Goal: Navigation & Orientation: Find specific page/section

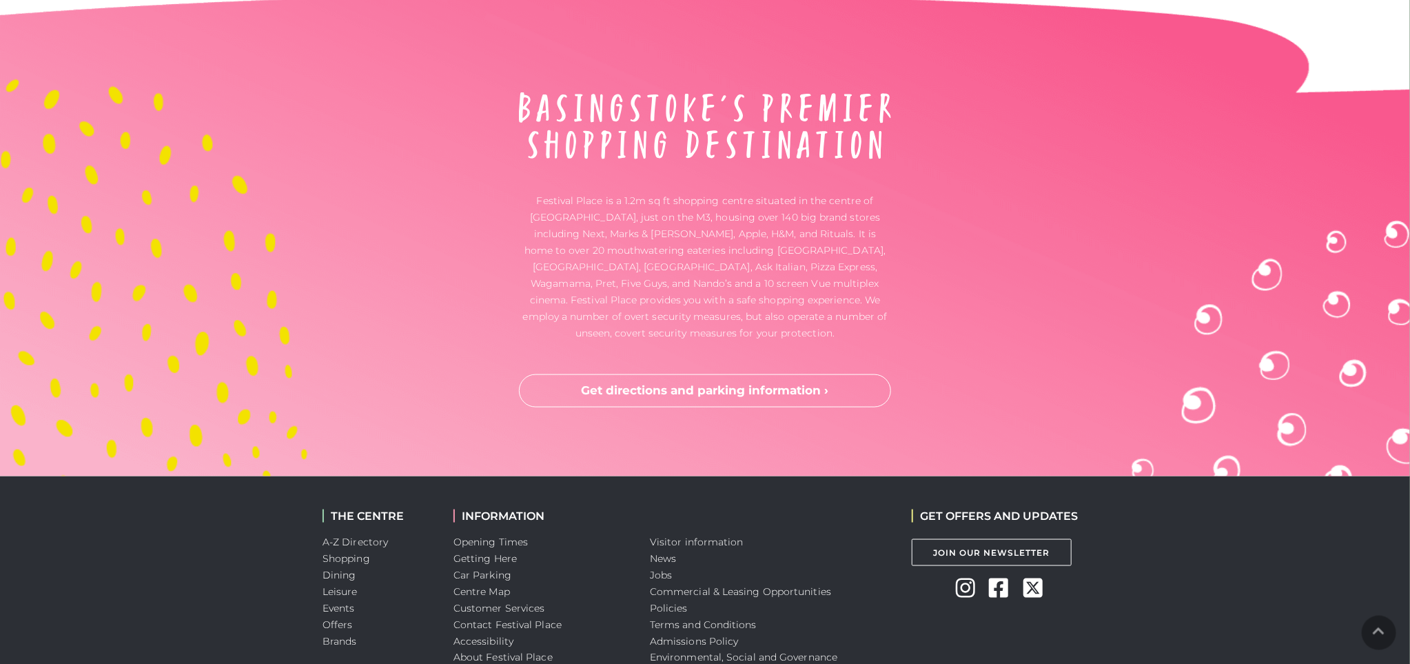
scroll to position [4755, 0]
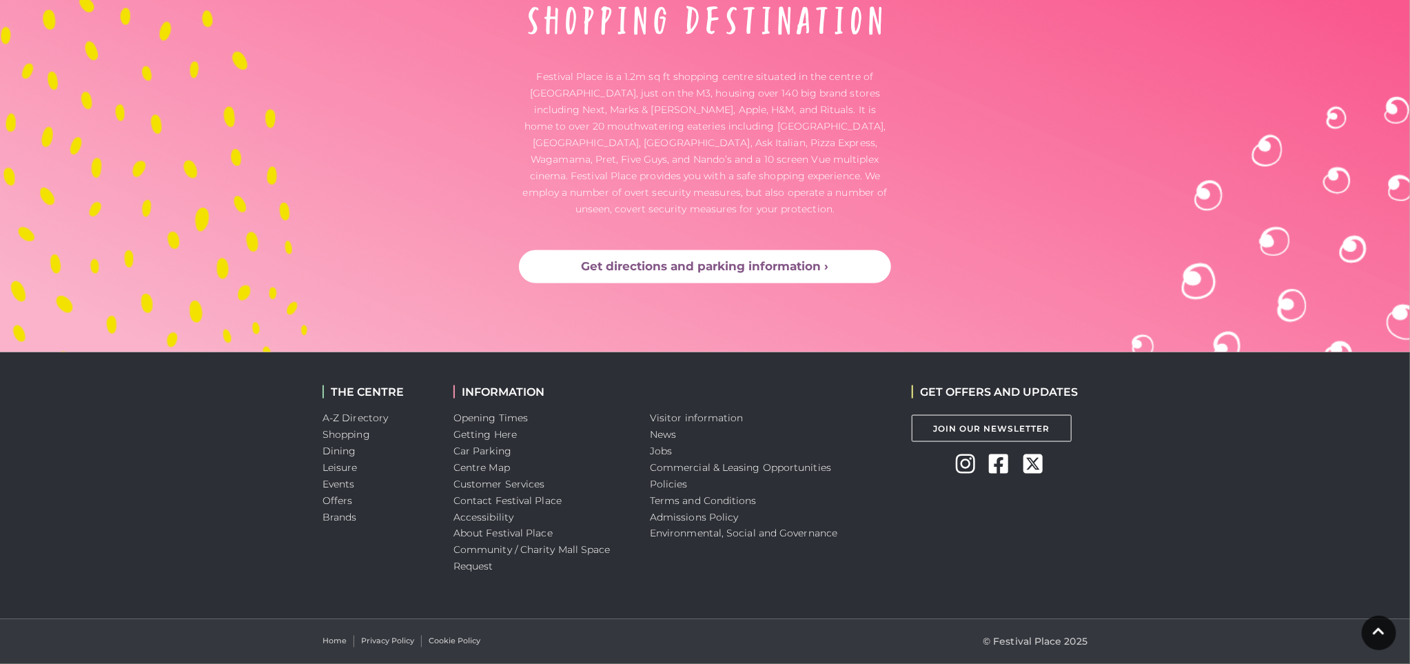
click at [748, 269] on link "Get directions and parking information ›" at bounding box center [705, 266] width 372 height 33
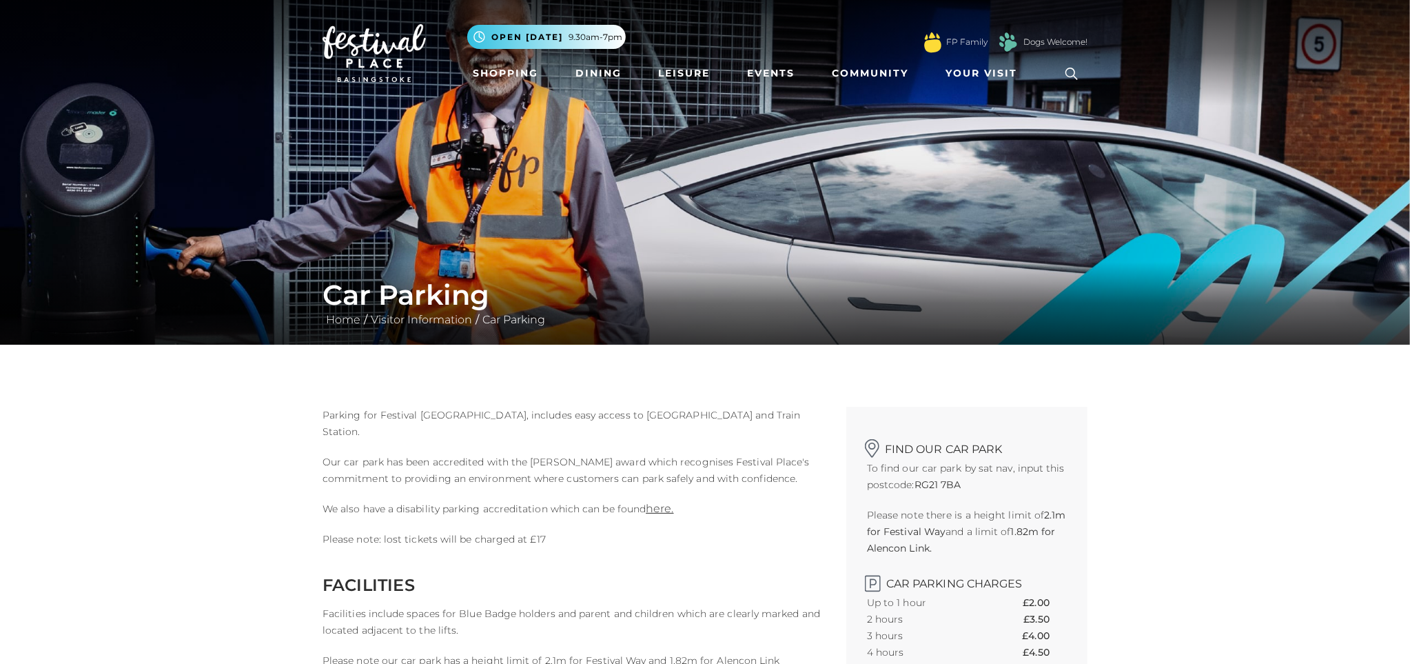
drag, startPoint x: 801, startPoint y: 508, endPoint x: 801, endPoint y: 162, distance: 346.6
drag, startPoint x: 734, startPoint y: 423, endPoint x: 748, endPoint y: 141, distance: 282.8
click at [359, 46] on img at bounding box center [373, 53] width 103 height 58
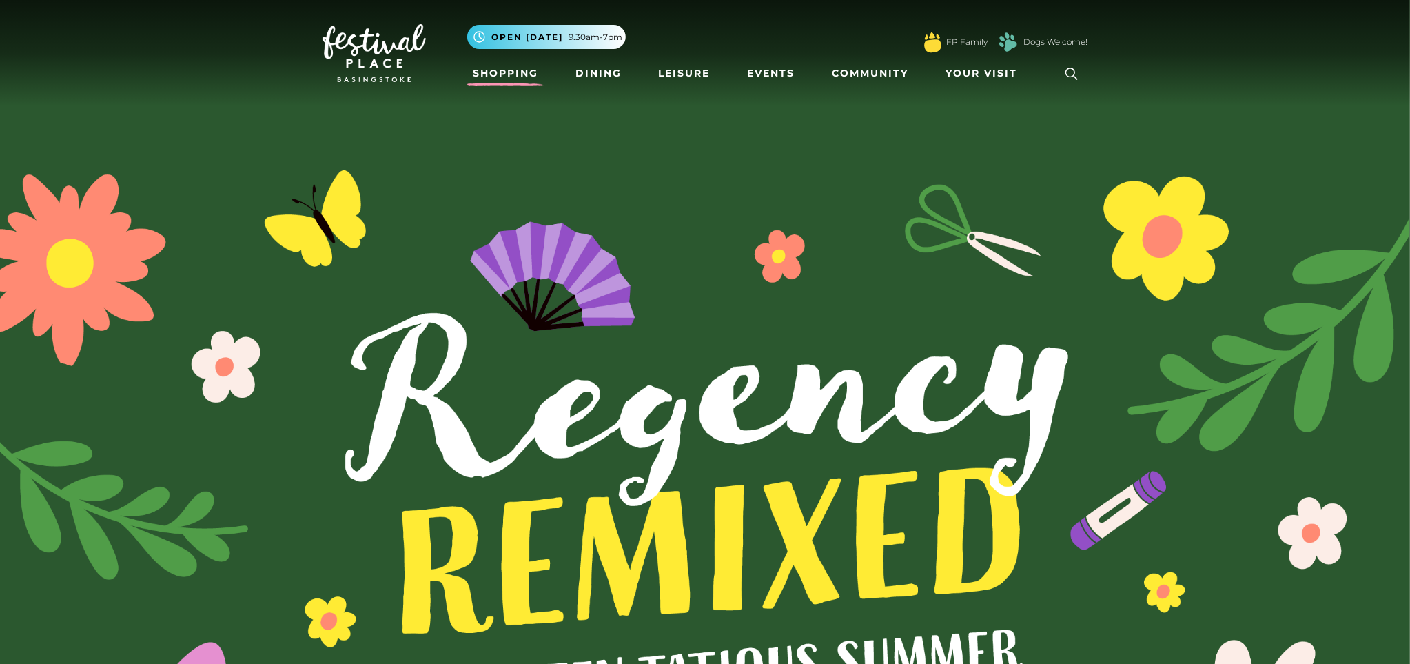
click at [536, 76] on link "Shopping" at bounding box center [505, 73] width 76 height 25
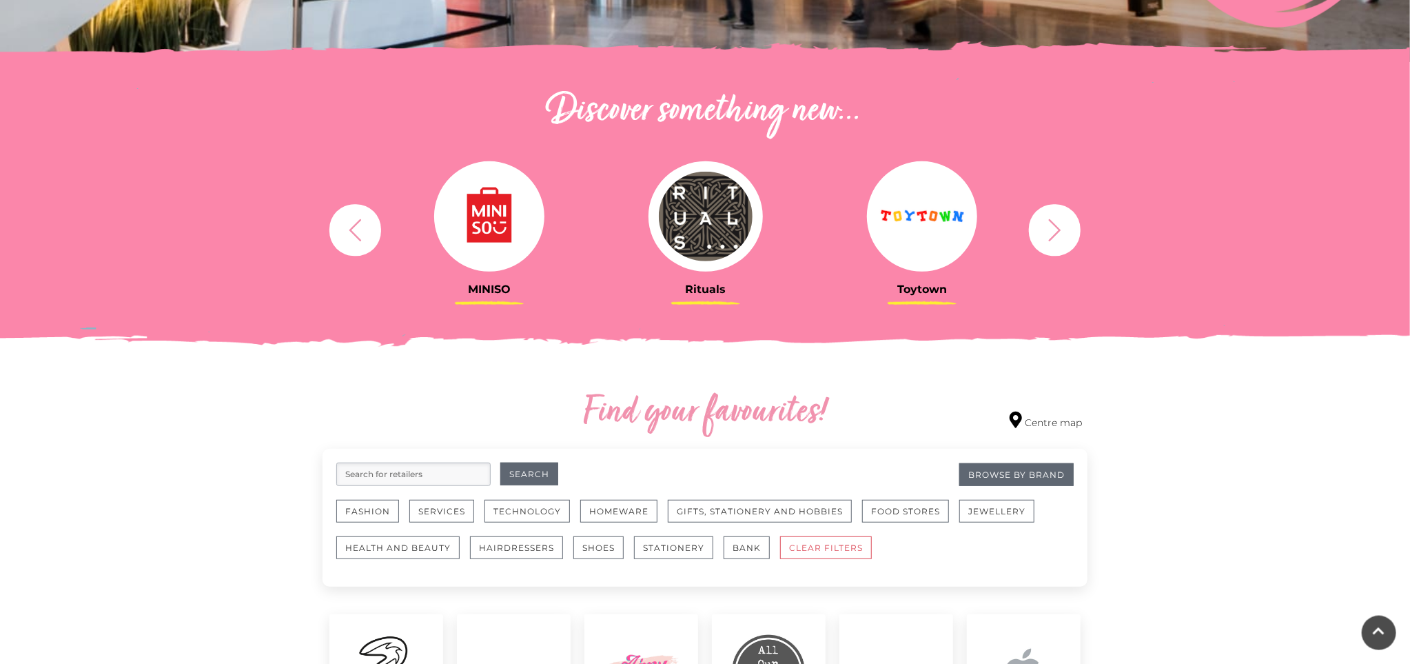
scroll to position [270, 0]
